Goal: Information Seeking & Learning: Understand process/instructions

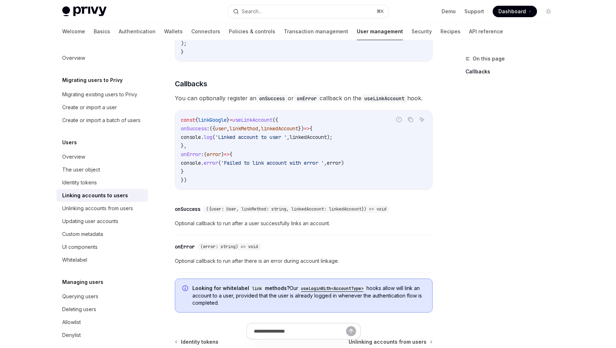
scroll to position [730, 0]
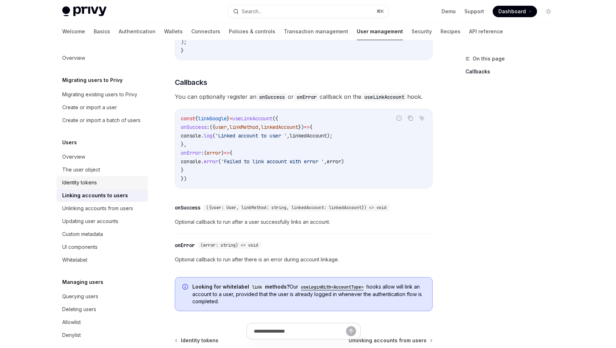
click at [96, 180] on div "Identity tokens" at bounding box center [79, 182] width 35 height 9
type textarea "*"
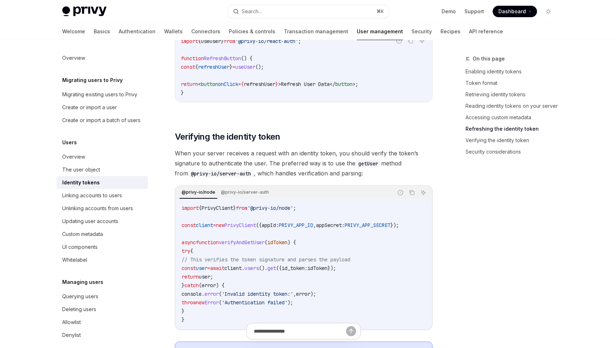
scroll to position [1846, 0]
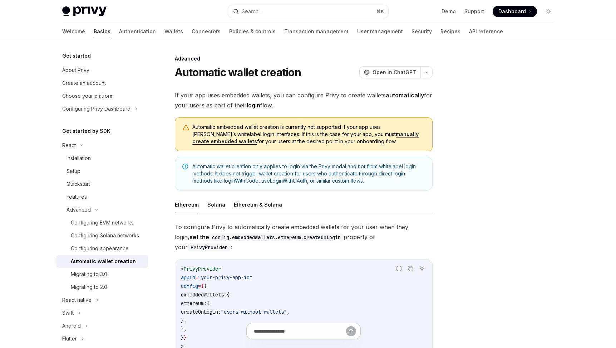
click at [470, 177] on div at bounding box center [505, 200] width 109 height 293
